Goal: Navigation & Orientation: Find specific page/section

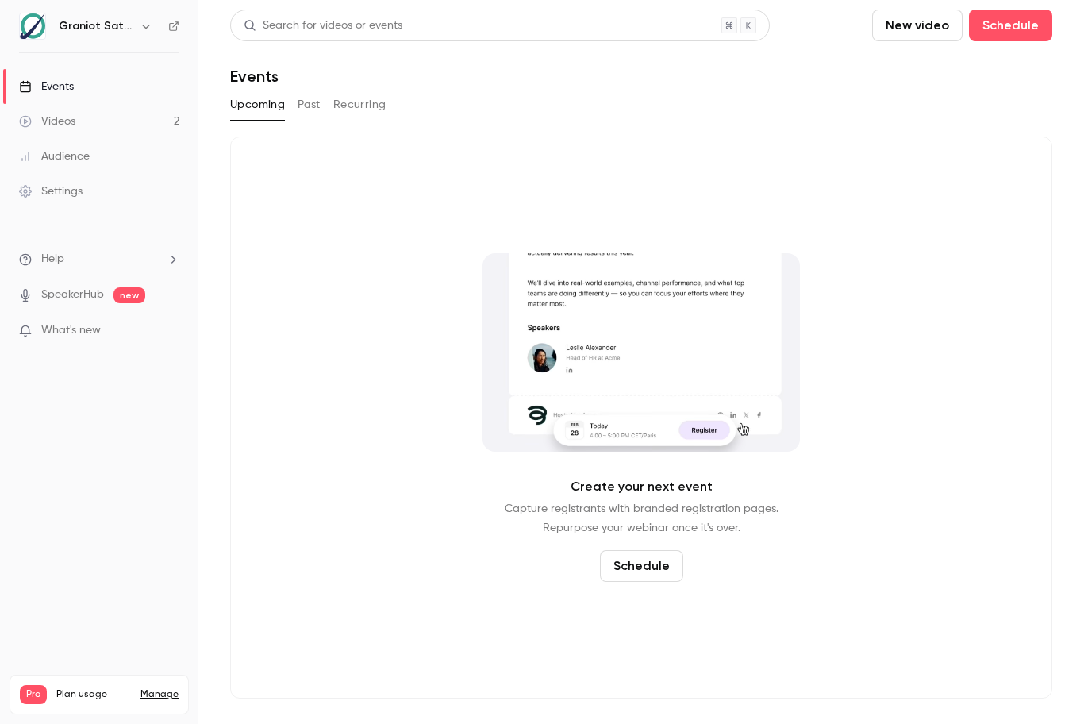
click at [119, 115] on link "Videos 2" at bounding box center [99, 121] width 198 height 35
